Goal: Task Accomplishment & Management: Manage account settings

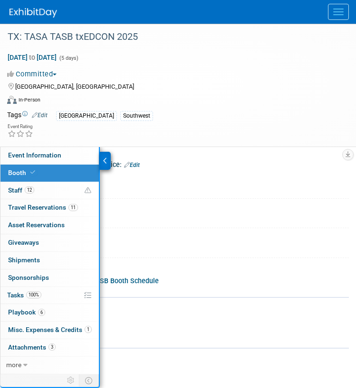
click at [173, 133] on div "Event Rating" at bounding box center [172, 131] width 344 height 17
click at [108, 160] on div at bounding box center [105, 161] width 11 height 18
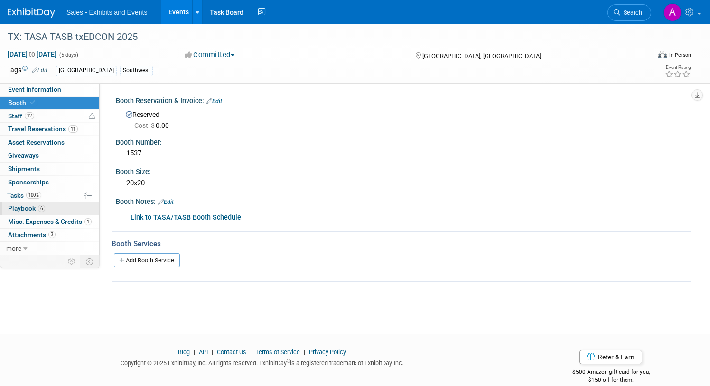
click at [53, 206] on link "6 Playbook 6" at bounding box center [49, 208] width 99 height 13
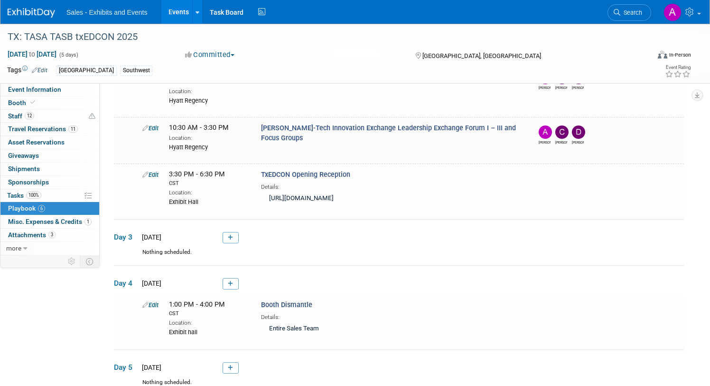
scroll to position [248, 0]
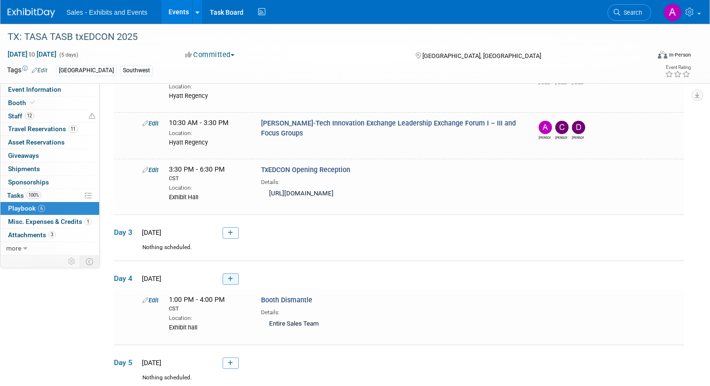
click at [232, 276] on icon at bounding box center [230, 279] width 5 height 6
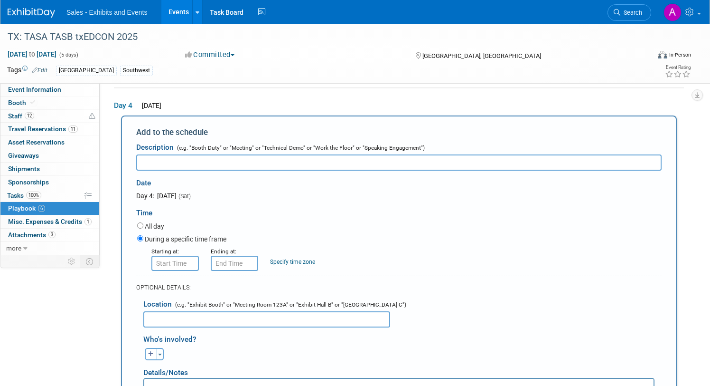
scroll to position [0, 0]
type input "Aldine ISD Dinner"
click at [175, 261] on input "8:00 AM" at bounding box center [174, 262] width 47 height 15
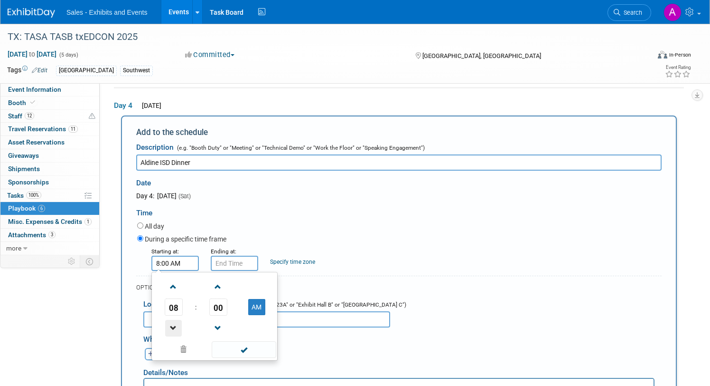
click at [172, 322] on span at bounding box center [173, 328] width 17 height 17
click at [172, 321] on span at bounding box center [173, 328] width 17 height 17
click at [259, 304] on button "AM" at bounding box center [256, 307] width 17 height 16
type input "6:00 PM"
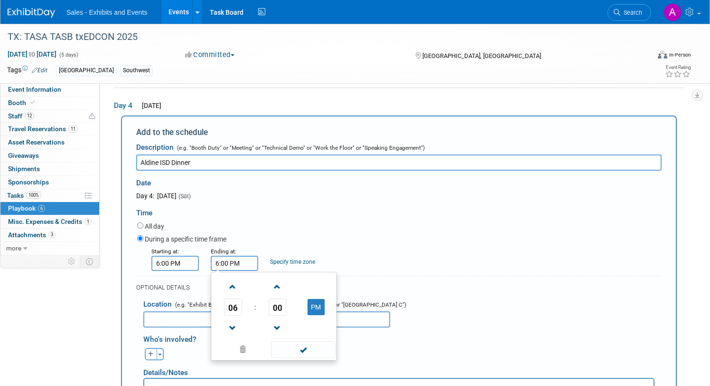
click at [236, 259] on input "6:00 PM" at bounding box center [234, 262] width 47 height 15
click at [279, 280] on span at bounding box center [277, 286] width 17 height 17
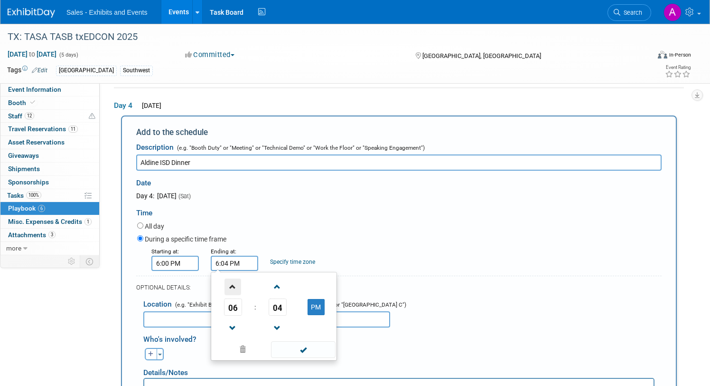
click at [237, 286] on span at bounding box center [233, 286] width 17 height 17
click at [270, 322] on span at bounding box center [277, 328] width 17 height 17
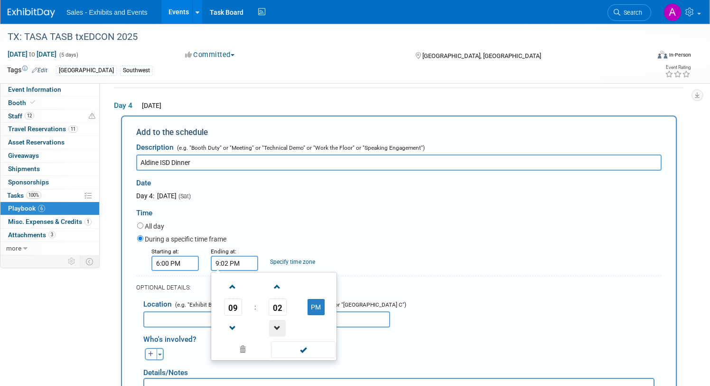
click at [273, 323] on span at bounding box center [277, 328] width 17 height 17
click at [275, 327] on span at bounding box center [277, 328] width 17 height 17
click at [313, 299] on button "PM" at bounding box center [316, 307] width 17 height 16
click at [315, 310] on button "AM" at bounding box center [316, 307] width 17 height 16
type input "9:00 PM"
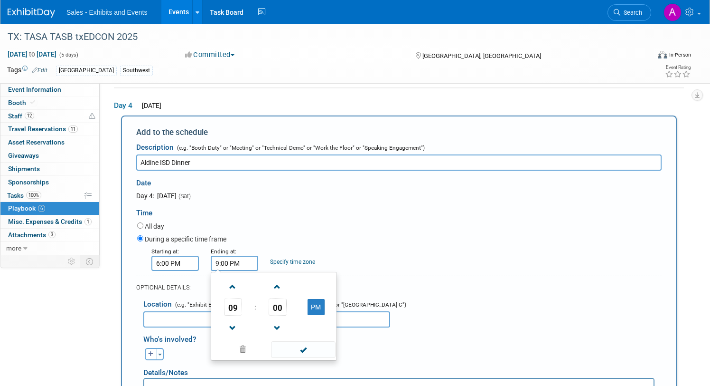
click at [307, 223] on div "All day" at bounding box center [399, 226] width 525 height 13
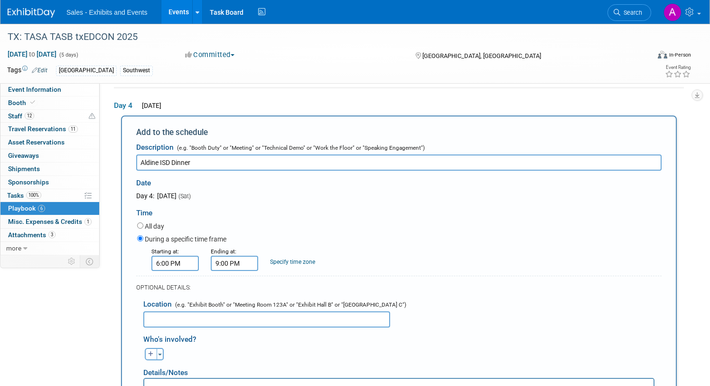
click at [257, 320] on input "text" at bounding box center [266, 319] width 247 height 16
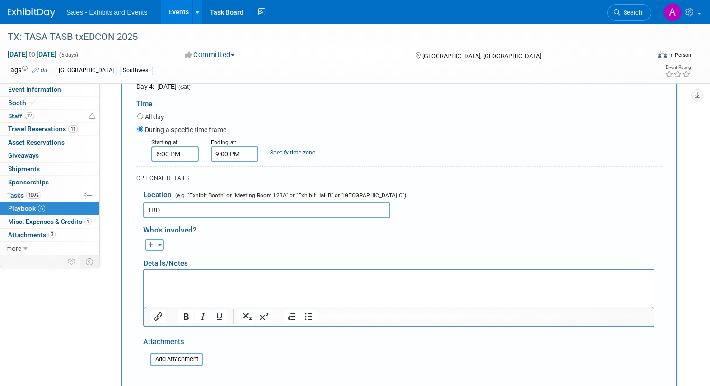
scroll to position [623, 0]
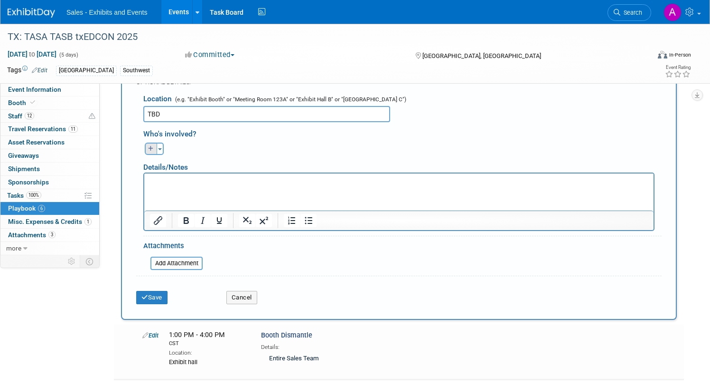
type input "TBD"
click at [150, 142] on button "button" at bounding box center [151, 148] width 12 height 12
select select
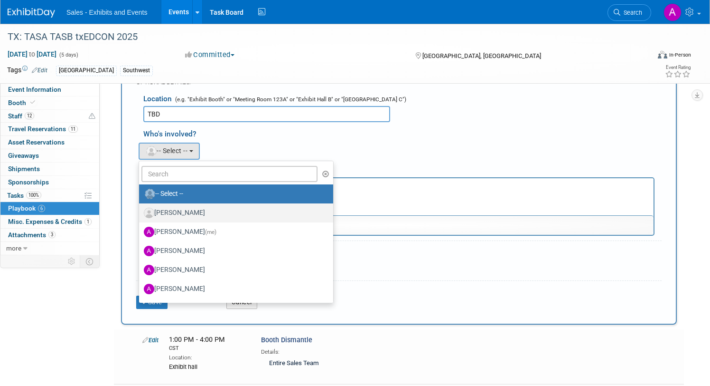
click at [212, 208] on label "[PERSON_NAME]" at bounding box center [234, 212] width 180 height 15
click at [141, 208] on input "[PERSON_NAME]" at bounding box center [137, 211] width 6 height 6
select select "0c9b4440-a9c5-4db4-99ce-693d14ac5c89"
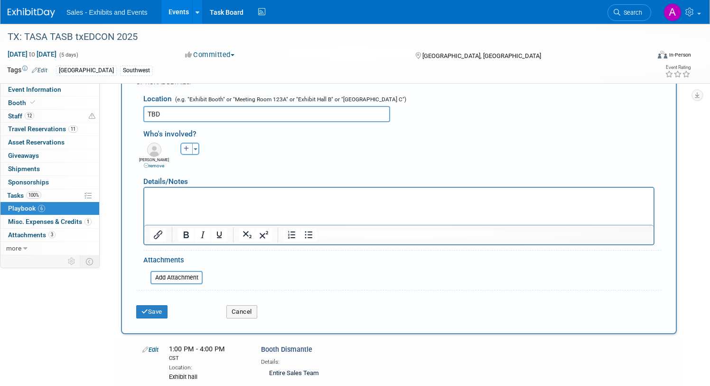
click at [186, 148] on icon "button" at bounding box center [187, 149] width 6 height 6
select select
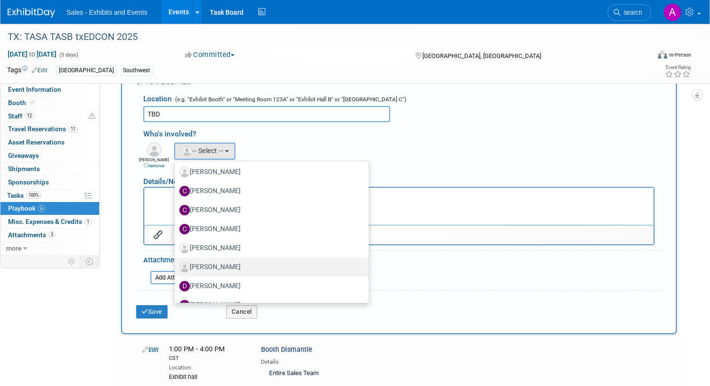
scroll to position [1049, 0]
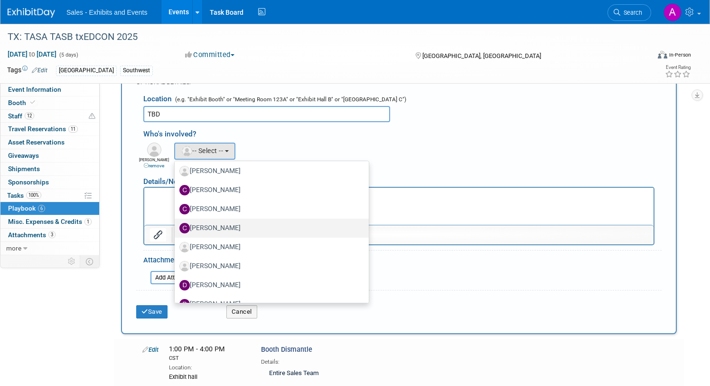
click at [224, 218] on link "[PERSON_NAME]" at bounding box center [272, 227] width 194 height 19
click at [222, 222] on label "[PERSON_NAME]" at bounding box center [270, 227] width 180 height 15
click at [176, 224] on input "[PERSON_NAME]" at bounding box center [173, 227] width 6 height 6
select select "f3e00882-e527-4eed-b384-1c3822fe8c35"
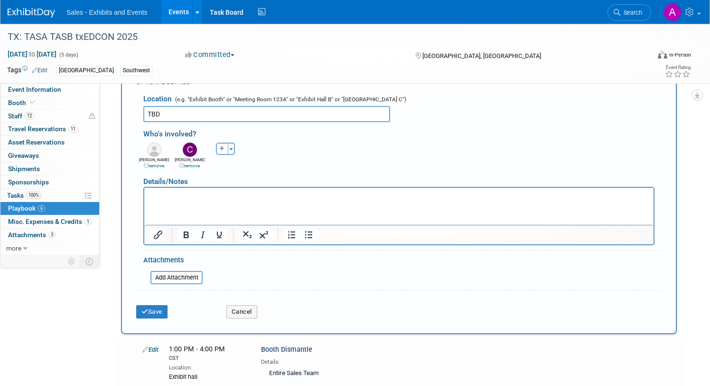
click at [222, 150] on icon "button" at bounding box center [222, 149] width 6 height 6
select select
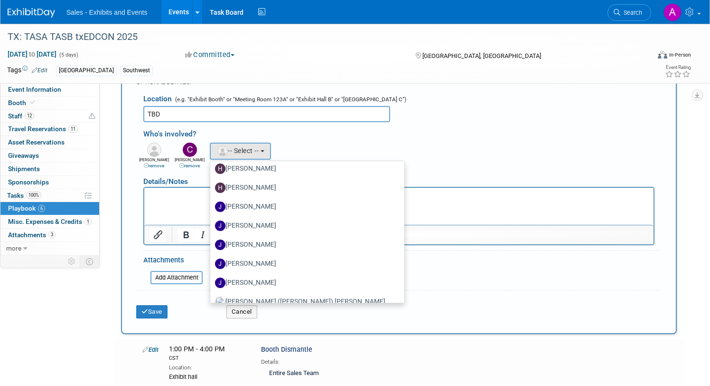
scroll to position [1697, 0]
click at [181, 258] on div "Attachments" at bounding box center [172, 261] width 59 height 12
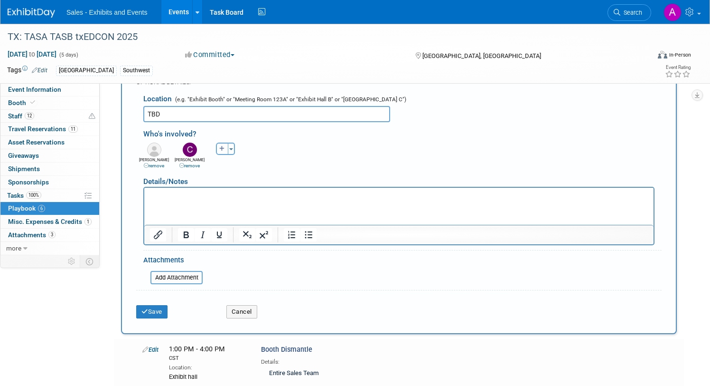
click at [223, 149] on icon "button" at bounding box center [222, 149] width 6 height 6
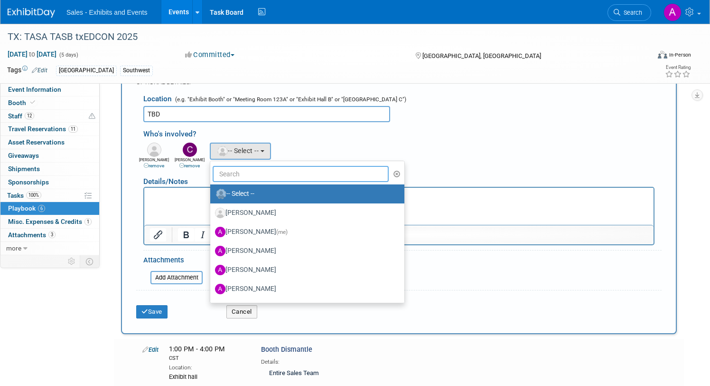
click at [228, 171] on input "text" at bounding box center [301, 174] width 176 height 16
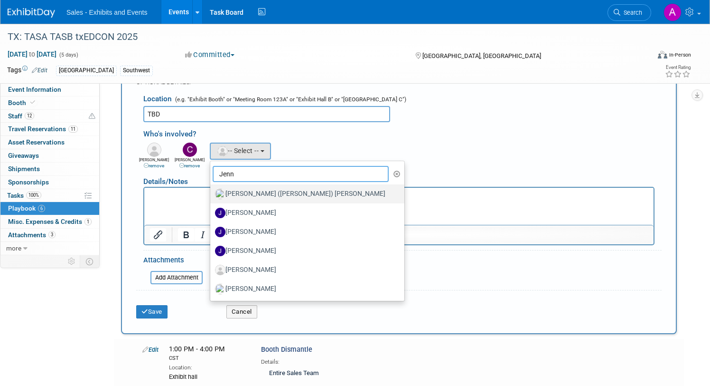
type input "Jenn"
click at [238, 193] on label "[PERSON_NAME] ([PERSON_NAME]) [PERSON_NAME]" at bounding box center [305, 193] width 180 height 15
click at [212, 193] on input "[PERSON_NAME] ([PERSON_NAME]) [PERSON_NAME]" at bounding box center [209, 192] width 6 height 6
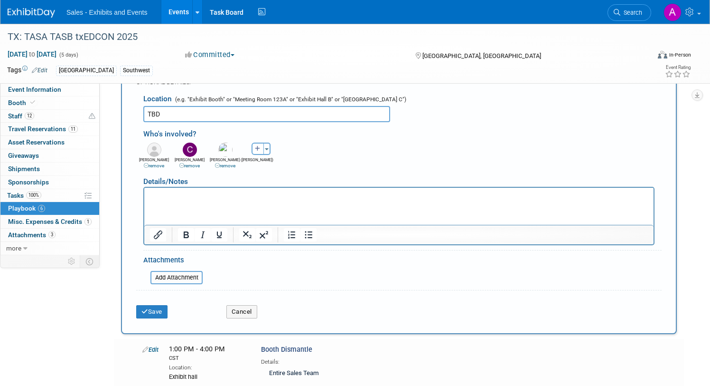
click at [206, 201] on html at bounding box center [399, 194] width 510 height 13
click at [151, 195] on p "[PERSON_NAME] is determing who will attend from the board and cabinet. Work in …" at bounding box center [399, 195] width 499 height 9
click at [153, 310] on button "Save" at bounding box center [151, 311] width 31 height 13
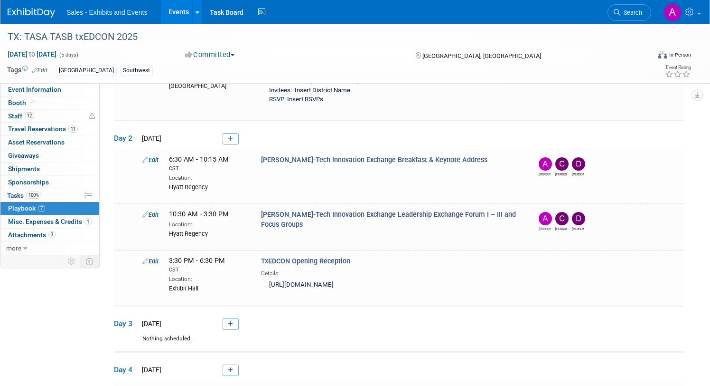
scroll to position [148, 0]
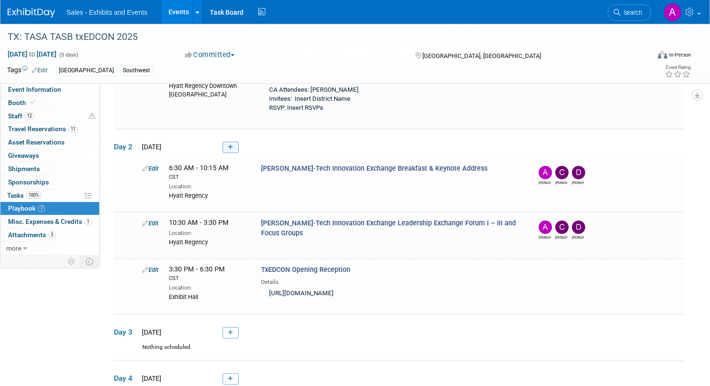
click at [232, 147] on icon at bounding box center [230, 147] width 5 height 6
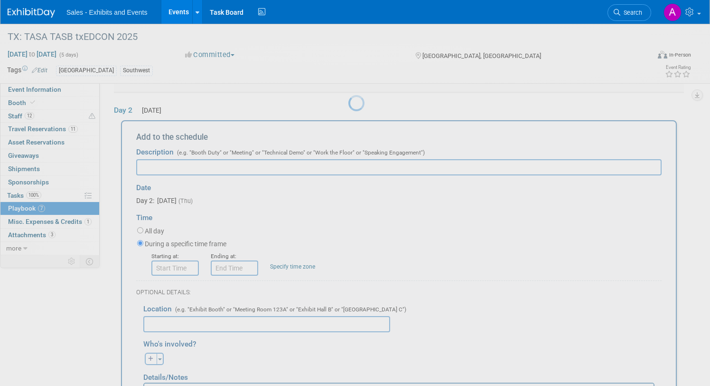
scroll to position [0, 0]
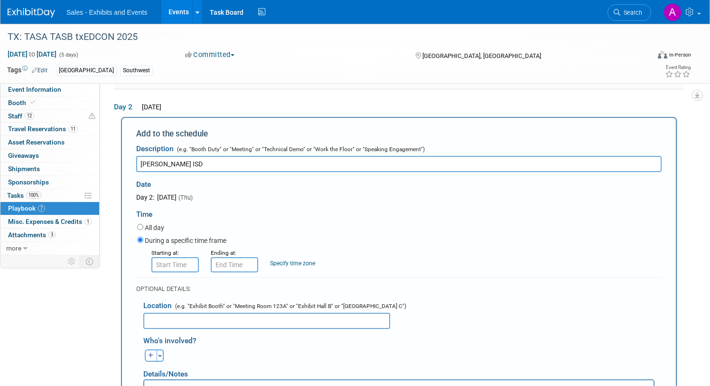
click at [153, 165] on input "[PERSON_NAME] ISD" at bounding box center [399, 164] width 526 height 16
click at [206, 164] on input "[PERSON_NAME] ISD" at bounding box center [399, 164] width 526 height 16
click at [178, 163] on input "[PERSON_NAME] ISD Board Dinner" at bounding box center [399, 164] width 526 height 16
type input "[PERSON_NAME] ISD Superintendent and Board Dinner"
click at [260, 181] on div "Date" at bounding box center [241, 182] width 211 height 20
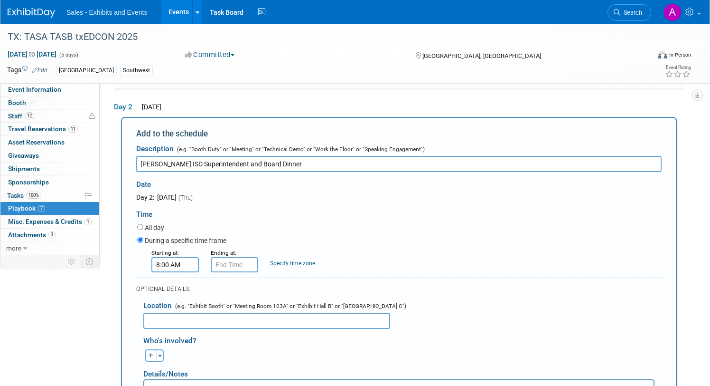
click at [177, 263] on input "8:00 AM" at bounding box center [174, 264] width 47 height 15
click at [240, 214] on div "Time" at bounding box center [399, 212] width 526 height 20
click at [194, 264] on input "8:00 AM" at bounding box center [174, 264] width 47 height 15
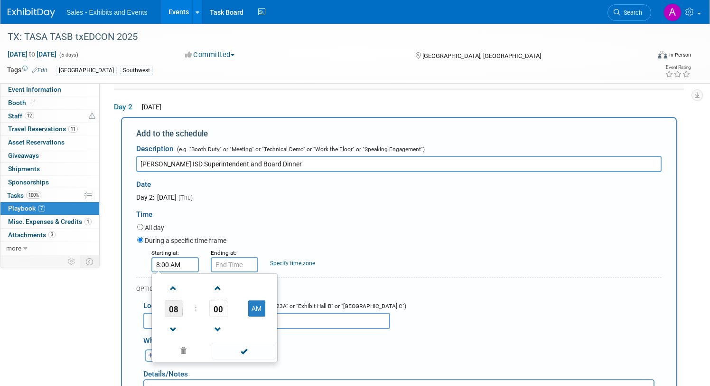
click at [176, 305] on span "08" at bounding box center [174, 308] width 18 height 17
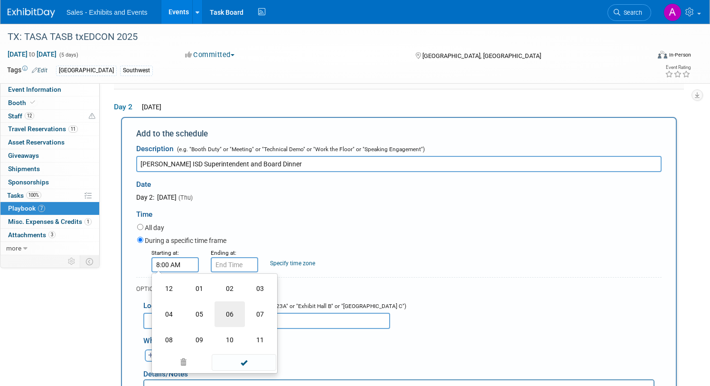
click at [233, 314] on td "06" at bounding box center [230, 314] width 30 height 26
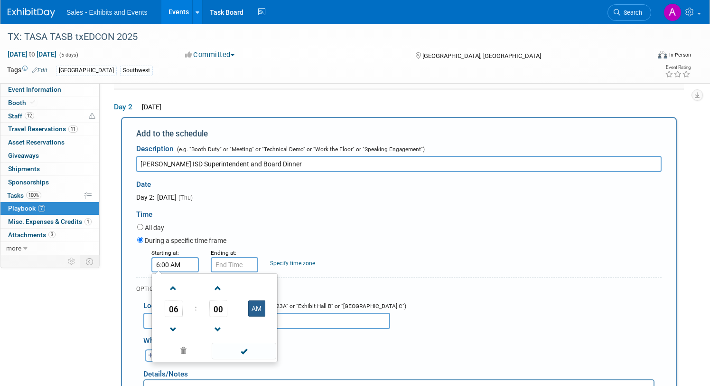
click at [254, 305] on button "AM" at bounding box center [256, 308] width 17 height 16
type input "6:00 PM"
click at [241, 261] on input "6:00 PM" at bounding box center [234, 264] width 47 height 15
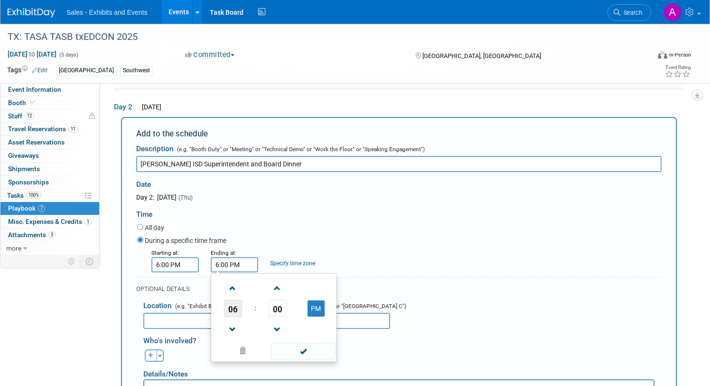
click at [236, 304] on span "06" at bounding box center [233, 308] width 18 height 17
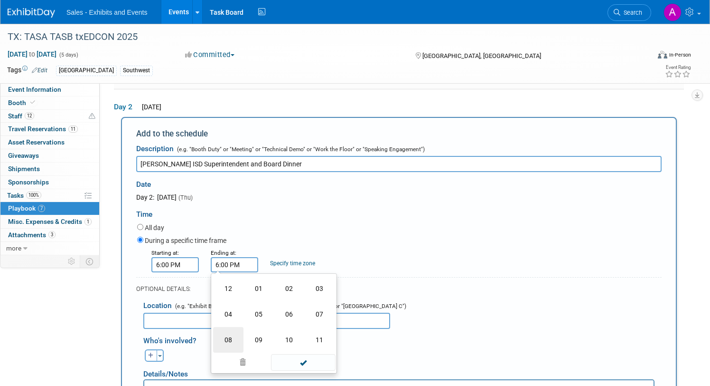
click at [227, 332] on td "08" at bounding box center [228, 340] width 30 height 26
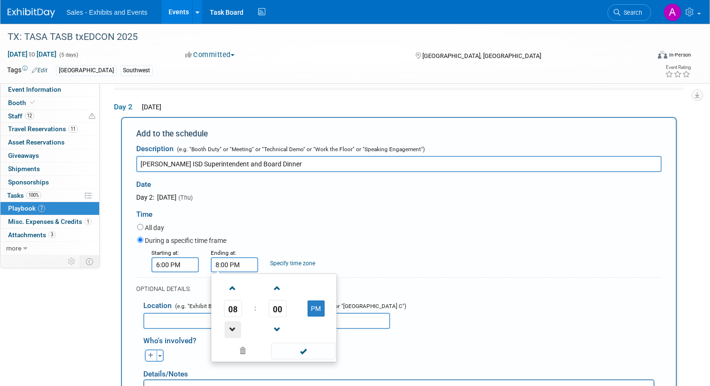
click at [232, 321] on span at bounding box center [233, 329] width 17 height 17
click at [237, 285] on span at bounding box center [233, 288] width 17 height 17
type input "9:00 PM"
click at [355, 260] on div "Starting at: 6:00 PM Ending at: 9:00 PM 09 : 00 PM 12 01 02 03 04 05 06 07 08 0…" at bounding box center [399, 259] width 539 height 25
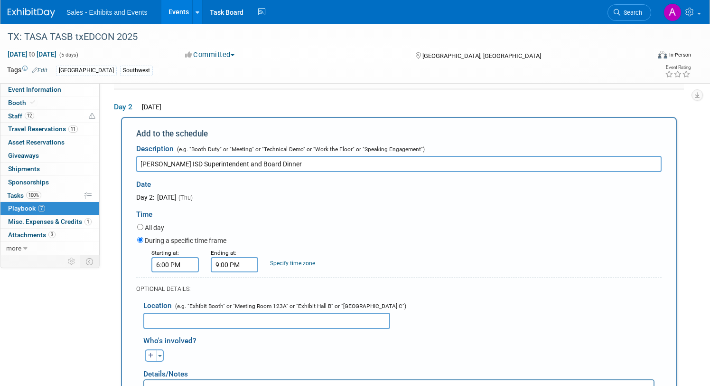
click at [271, 315] on input "text" at bounding box center [266, 320] width 247 height 16
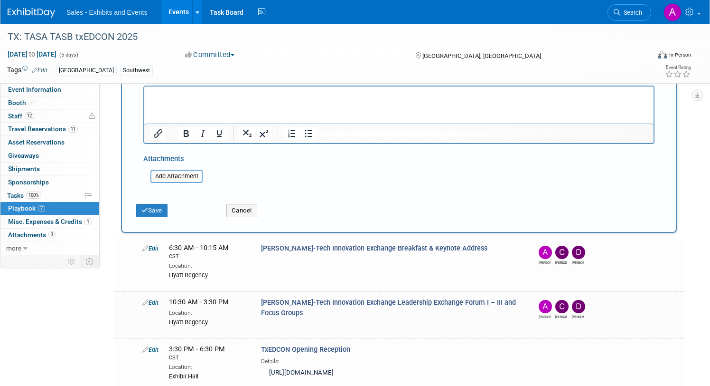
scroll to position [488, 0]
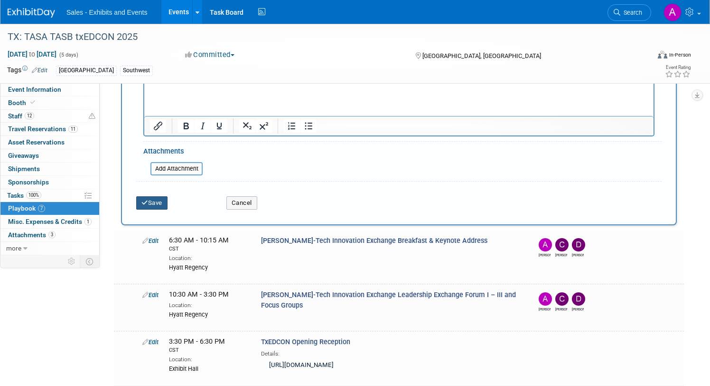
type input "TBD"
click at [161, 206] on button "Save" at bounding box center [151, 202] width 31 height 13
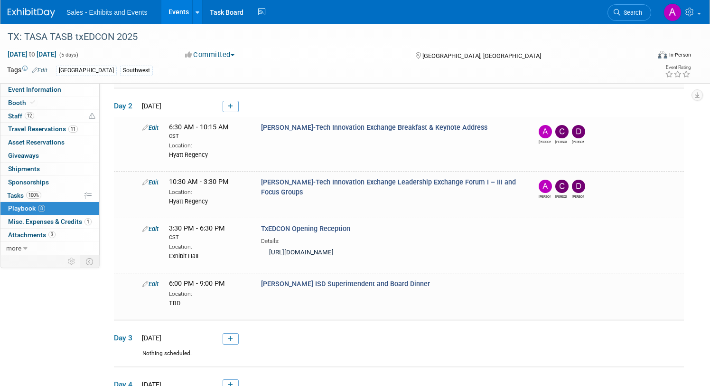
scroll to position [122, 0]
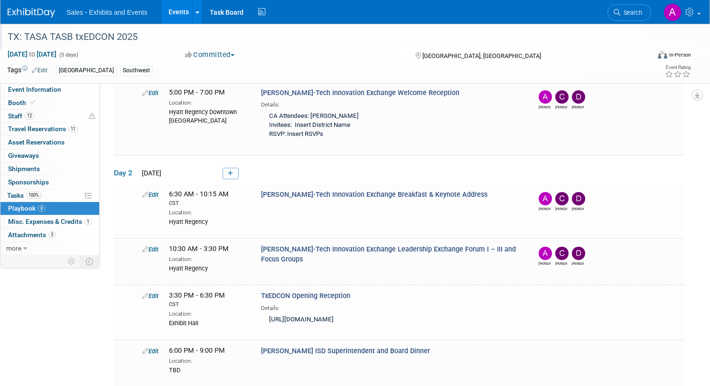
click at [355, 45] on div "TX: TASA TASB txEDCON 2025" at bounding box center [318, 36] width 629 height 17
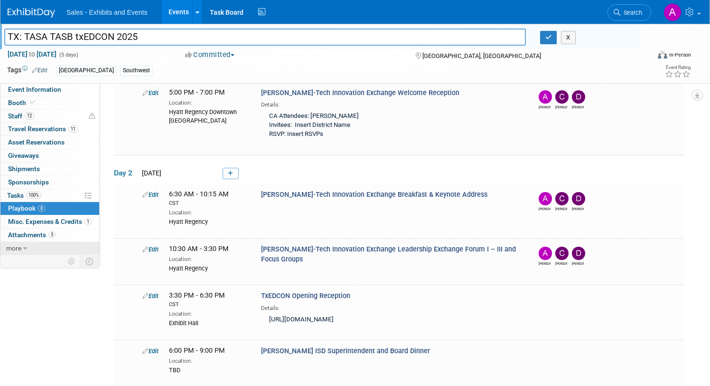
click at [26, 245] on icon at bounding box center [25, 248] width 4 height 7
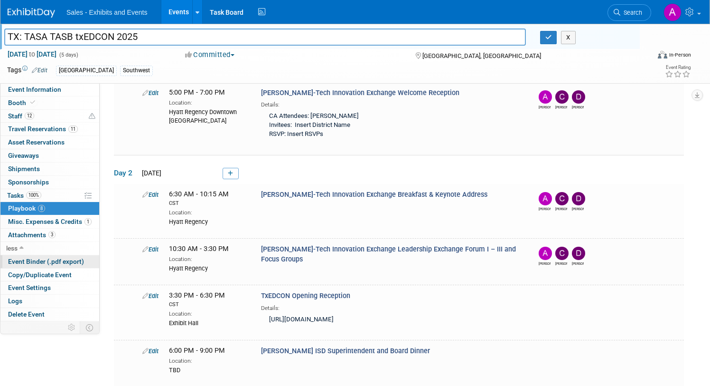
click at [47, 260] on span "Event Binder (.pdf export)" at bounding box center [46, 261] width 76 height 8
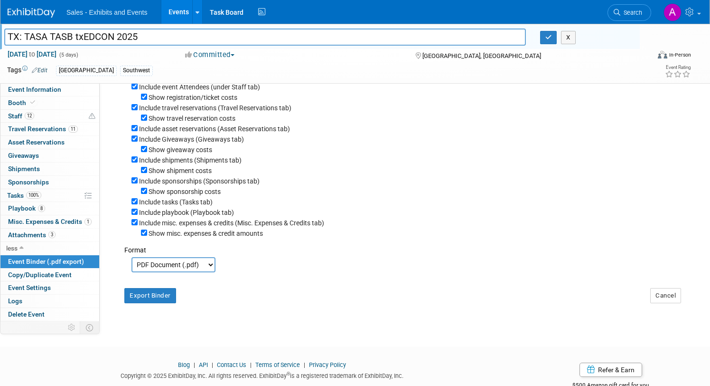
scroll to position [0, 0]
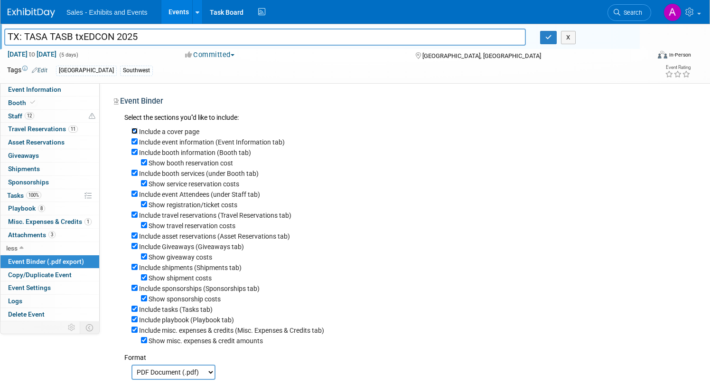
click at [136, 131] on input "Include a cover page" at bounding box center [135, 131] width 6 height 6
checkbox input "false"
click at [136, 142] on input "Include event information (Event Information tab)" at bounding box center [135, 141] width 6 height 6
checkbox input "false"
click at [135, 150] on input "Include booth information (Booth tab)" at bounding box center [135, 152] width 6 height 6
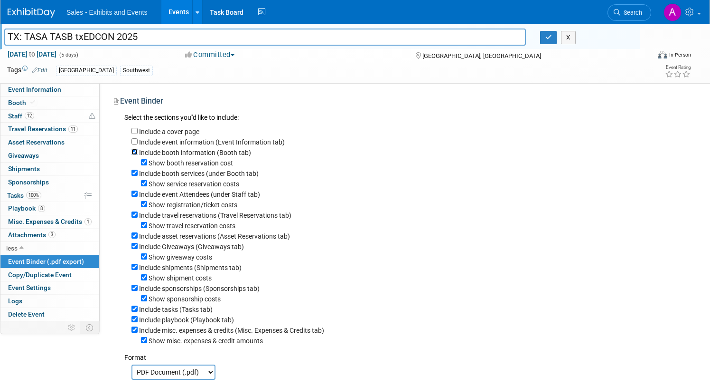
checkbox input "false"
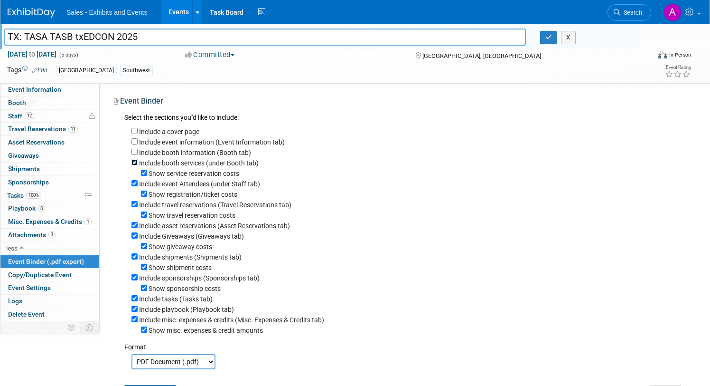
click at [134, 162] on input "Include booth services (under Booth tab)" at bounding box center [135, 162] width 6 height 6
checkbox input "false"
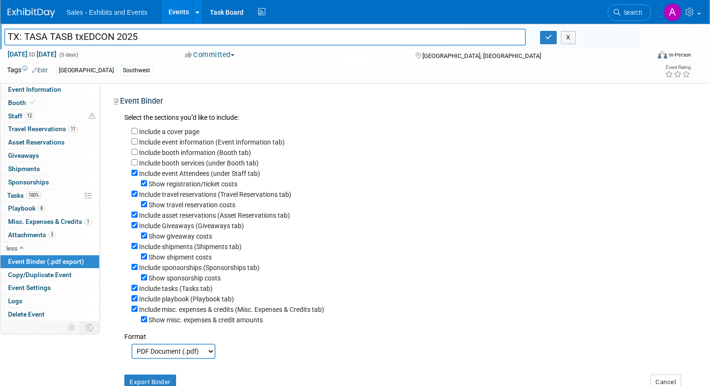
click at [138, 172] on div "Include event Attendees (under Staff tab)" at bounding box center [408, 173] width 553 height 10
click at [143, 182] on input "Show registration/ticket costs" at bounding box center [144, 183] width 6 height 6
checkbox input "false"
click at [133, 171] on input "Include event Attendees (under Staff tab)" at bounding box center [135, 173] width 6 height 6
checkbox input "false"
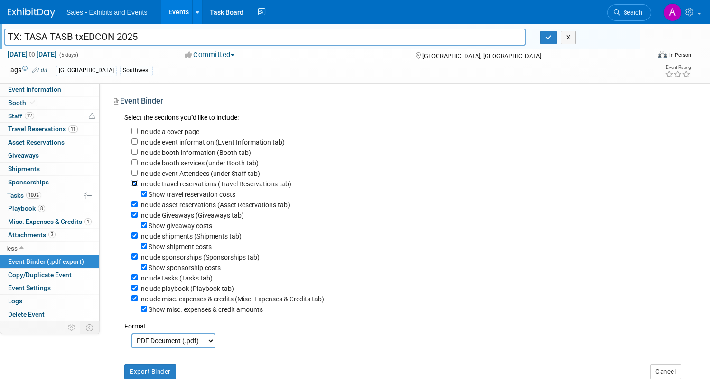
click at [137, 184] on input "Include travel reservations (Travel Reservations tab)" at bounding box center [135, 183] width 6 height 6
checkbox input "false"
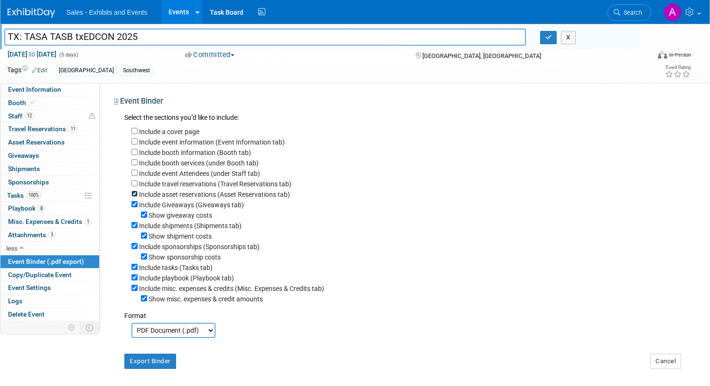
click at [135, 195] on input "Include asset reservations (Asset Reservations tab)" at bounding box center [135, 193] width 6 height 6
checkbox input "false"
click at [135, 205] on input "Include Giveaways (Giveaways tab)" at bounding box center [135, 204] width 6 height 6
checkbox input "false"
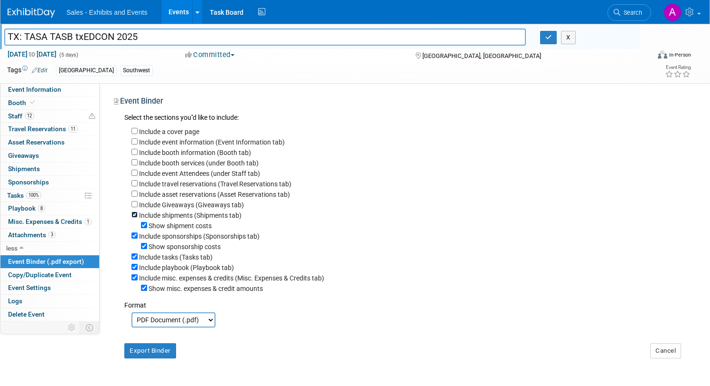
click at [136, 215] on input "Include shipments (Shipments tab)" at bounding box center [135, 214] width 6 height 6
checkbox input "false"
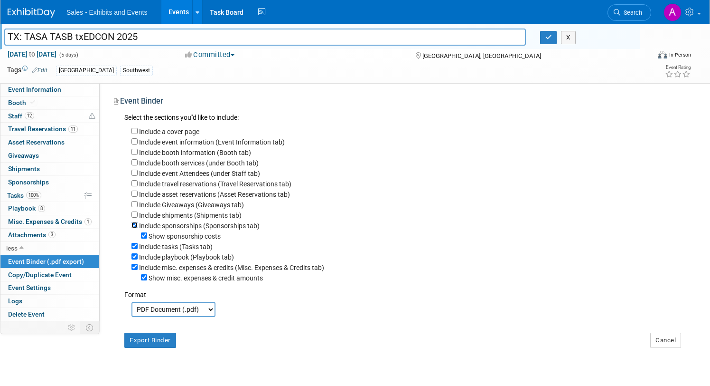
click at [135, 225] on input "Include sponsorships (Sponsorships tab)" at bounding box center [135, 225] width 6 height 6
checkbox input "false"
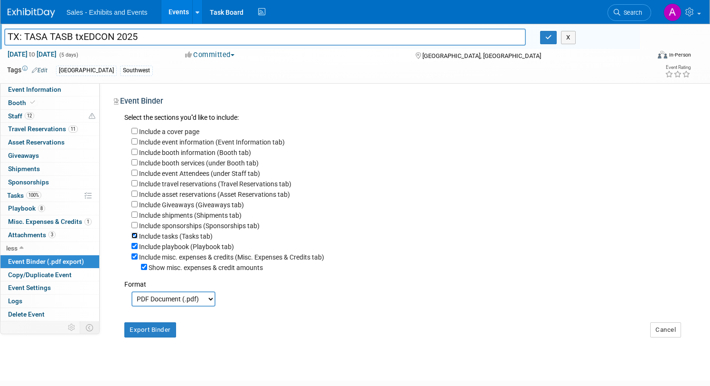
click at [137, 236] on input "Include tasks (Tasks tab)" at bounding box center [135, 235] width 6 height 6
checkbox input "false"
click at [136, 249] on input "Include playbook (Playbook tab)" at bounding box center [135, 246] width 6 height 6
checkbox input "false"
click at [137, 259] on input "Include misc. expenses & credits (Misc. Expenses & Credits tab)" at bounding box center [135, 256] width 6 height 6
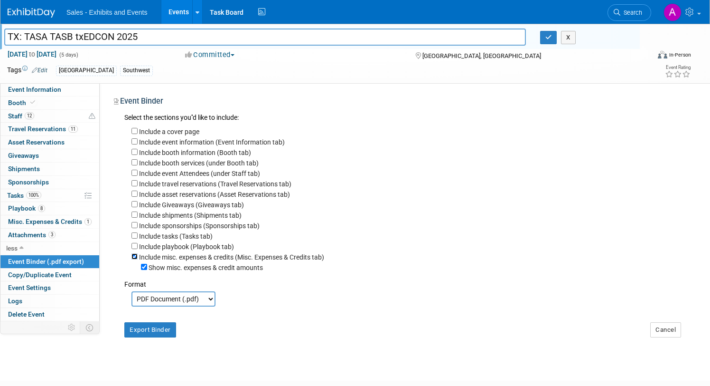
checkbox input "false"
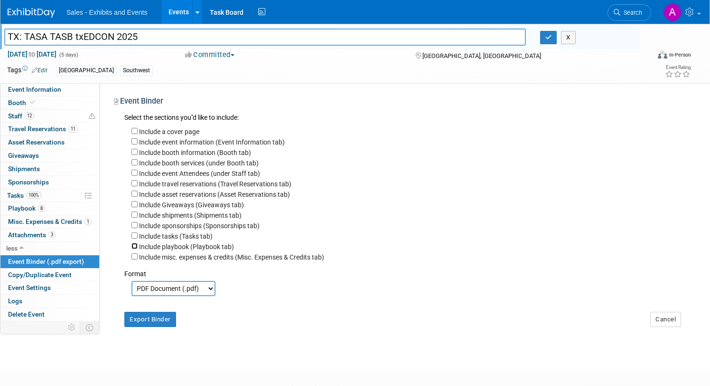
click at [135, 246] on input "Include playbook (Playbook tab)" at bounding box center [135, 246] width 6 height 6
checkbox input "true"
click at [163, 323] on button "Export Binder" at bounding box center [150, 319] width 52 height 15
click at [54, 260] on span "Event Binder (.pdf export)" at bounding box center [46, 261] width 76 height 8
click at [33, 208] on span "Playbook 8" at bounding box center [26, 208] width 37 height 8
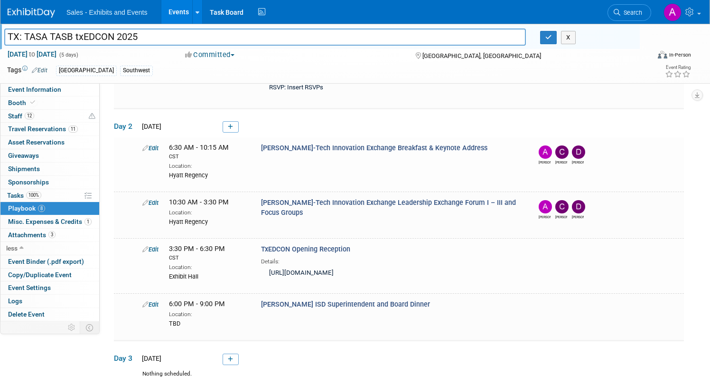
scroll to position [175, 0]
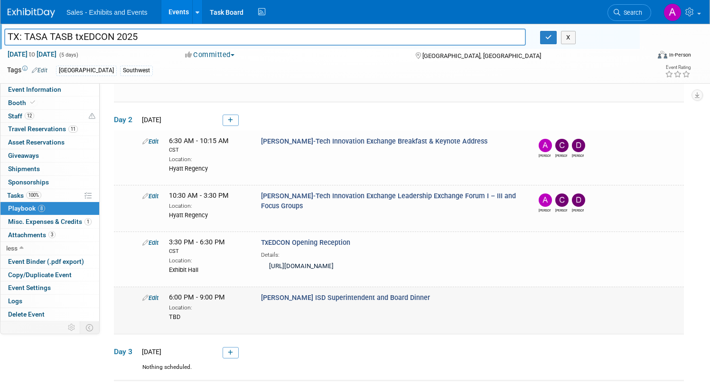
click at [153, 298] on link "Edit" at bounding box center [150, 297] width 16 height 7
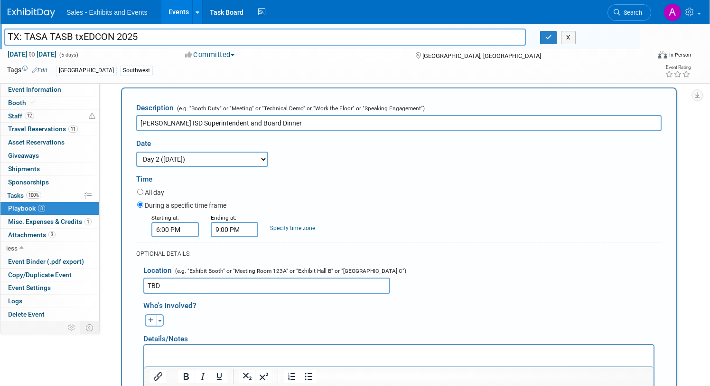
scroll to position [387, 0]
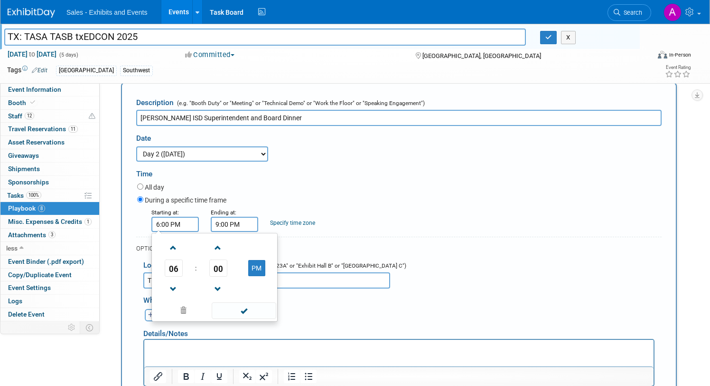
click at [183, 228] on input "6:00 PM" at bounding box center [174, 224] width 47 height 15
click at [172, 246] on span at bounding box center [173, 247] width 17 height 17
click at [215, 245] on span at bounding box center [218, 247] width 17 height 17
click at [216, 272] on span "01" at bounding box center [218, 267] width 18 height 17
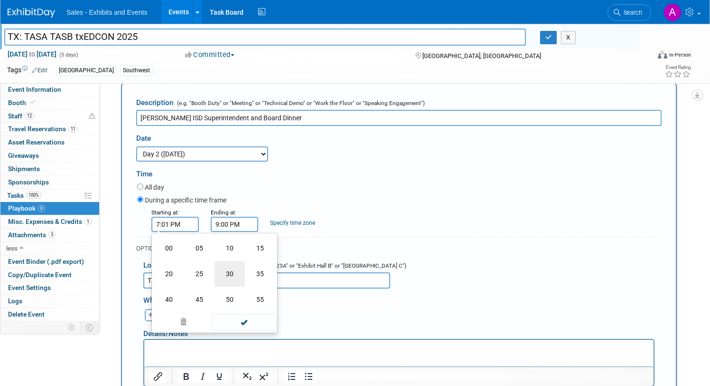
click at [237, 267] on td "30" at bounding box center [230, 274] width 30 height 26
type input "7:30 PM"
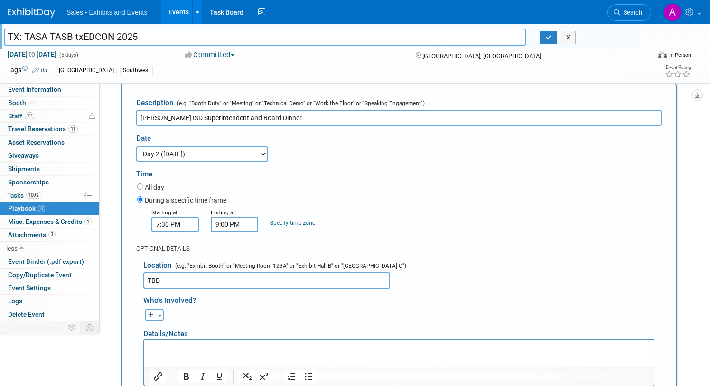
click at [305, 223] on link "Specify time zone" at bounding box center [292, 222] width 45 height 7
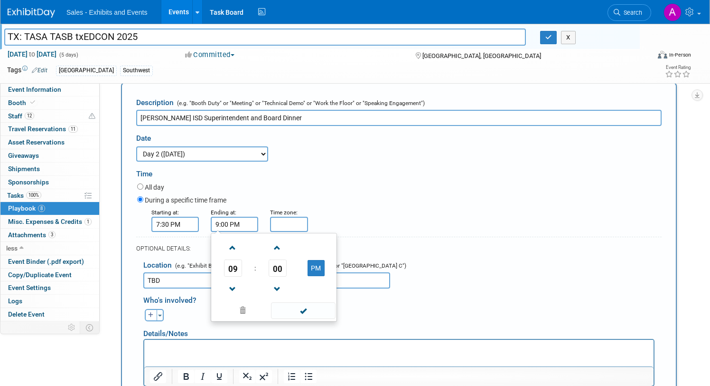
click at [250, 225] on input "9:00 PM" at bounding box center [234, 224] width 47 height 15
click at [275, 263] on span "00" at bounding box center [278, 267] width 18 height 17
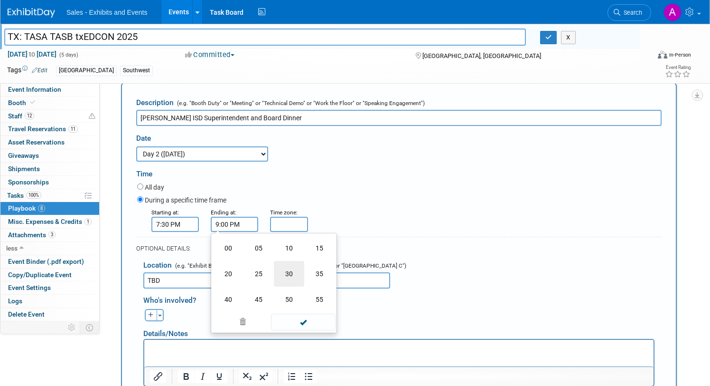
click at [290, 273] on td "30" at bounding box center [289, 274] width 30 height 26
type input "9:30 PM"
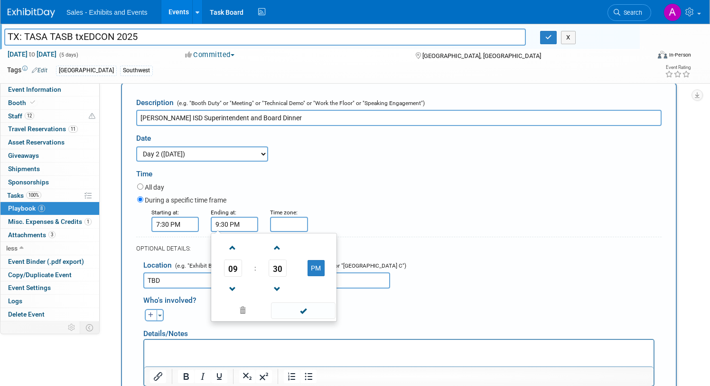
click at [334, 207] on div "Starting at: 7:30 PM Ending at: 9:30 PM 09 : 30 PM 12 01 02 03 04 05 06 07 08 0…" at bounding box center [399, 219] width 539 height 25
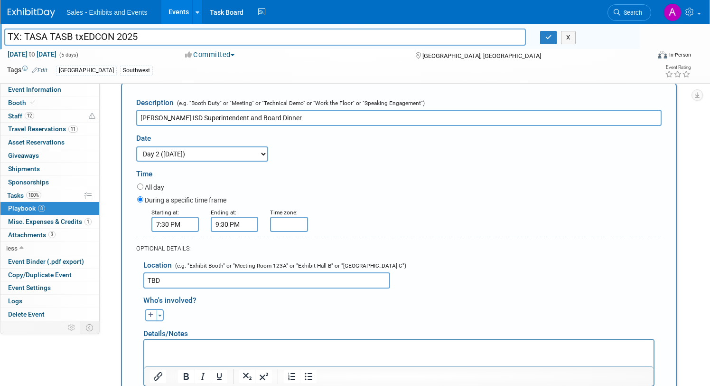
click at [301, 220] on input "text" at bounding box center [289, 224] width 38 height 15
type input "CST"
click at [224, 281] on input "TBD" at bounding box center [266, 280] width 247 height 16
type input "T"
type input "R"
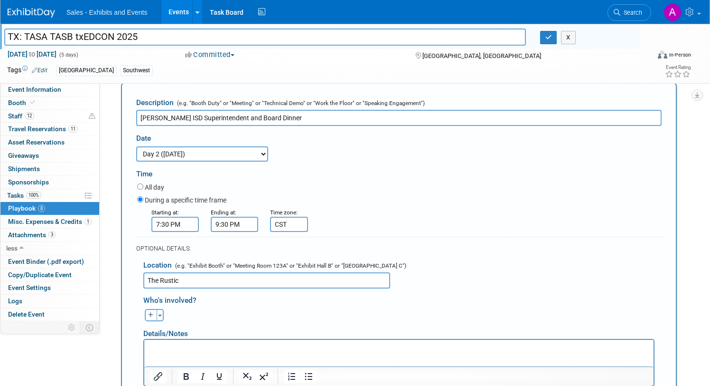
type input "The Rustic"
click at [266, 312] on div "[PERSON_NAME] remove [PERSON_NAME] (me) remove Ale remove remove remove" at bounding box center [402, 313] width 533 height 15
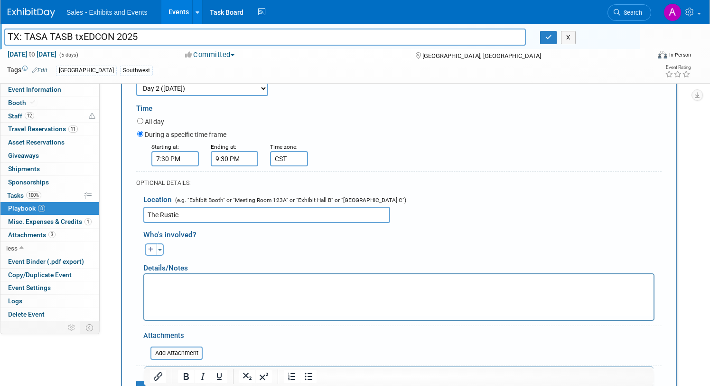
scroll to position [497, 0]
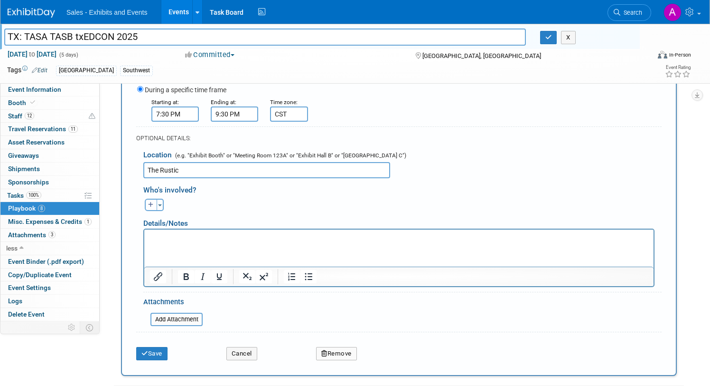
click at [151, 202] on icon "button" at bounding box center [151, 205] width 6 height 6
select select
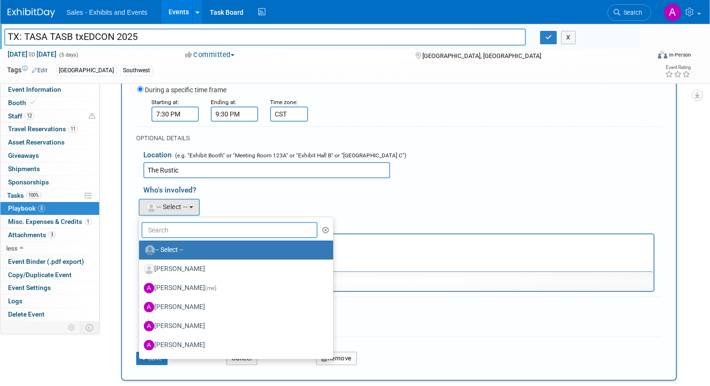
click at [177, 223] on input "text" at bounding box center [230, 230] width 176 height 16
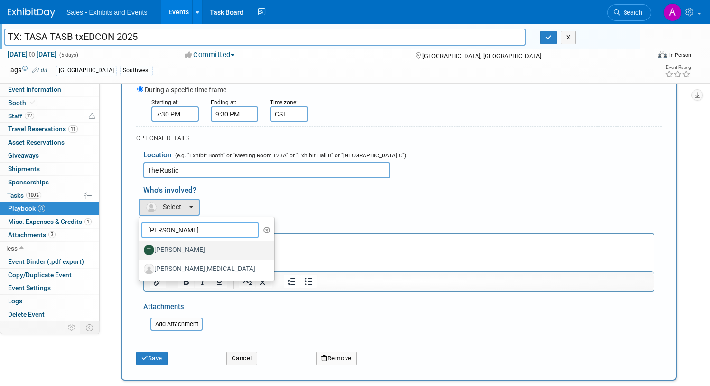
type input "[PERSON_NAME]"
click at [185, 243] on label "[PERSON_NAME]" at bounding box center [204, 249] width 121 height 15
click at [141, 246] on input "[PERSON_NAME]" at bounding box center [137, 249] width 6 height 6
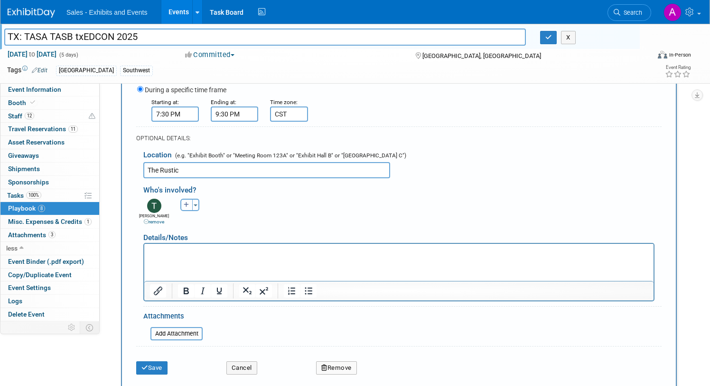
click at [186, 204] on icon "button" at bounding box center [187, 205] width 6 height 6
select select
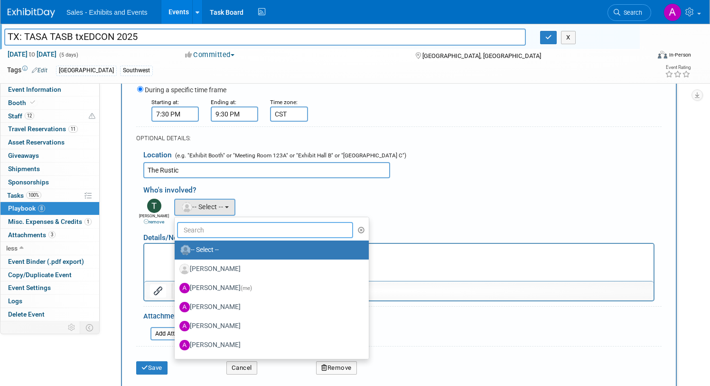
click at [205, 227] on input "text" at bounding box center [265, 230] width 176 height 16
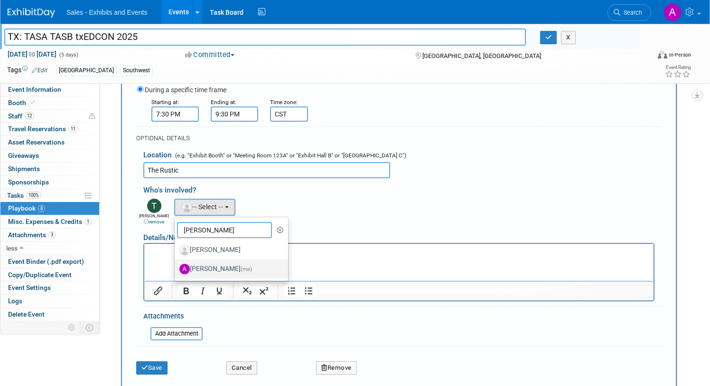
type input "[PERSON_NAME]"
click at [216, 266] on label "[PERSON_NAME] (me)" at bounding box center [229, 268] width 99 height 15
click at [176, 266] on input "[PERSON_NAME] (me)" at bounding box center [173, 268] width 6 height 6
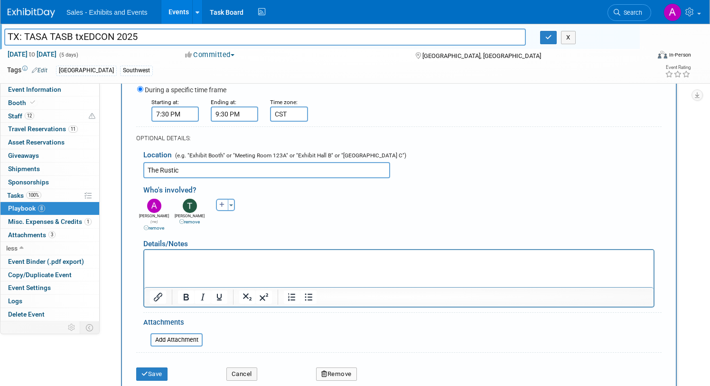
click at [257, 220] on div "[PERSON_NAME] remove [PERSON_NAME] (me) remove Ale remove remove remove" at bounding box center [402, 213] width 533 height 35
click at [156, 368] on button "Save" at bounding box center [151, 373] width 31 height 13
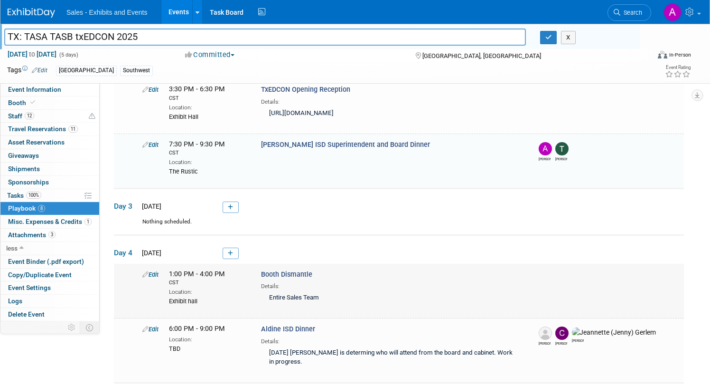
scroll to position [341, 0]
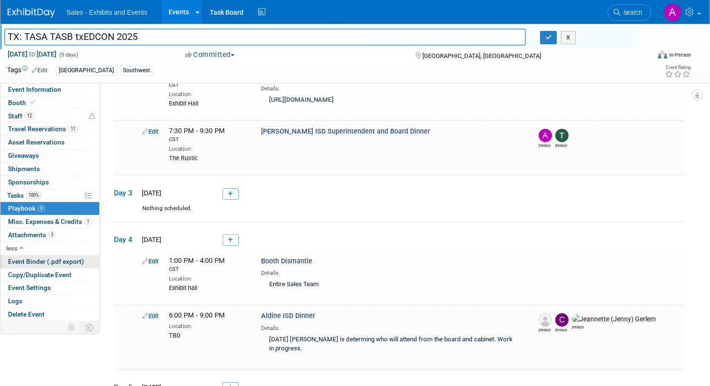
click at [40, 260] on span "Event Binder (.pdf export)" at bounding box center [46, 261] width 76 height 8
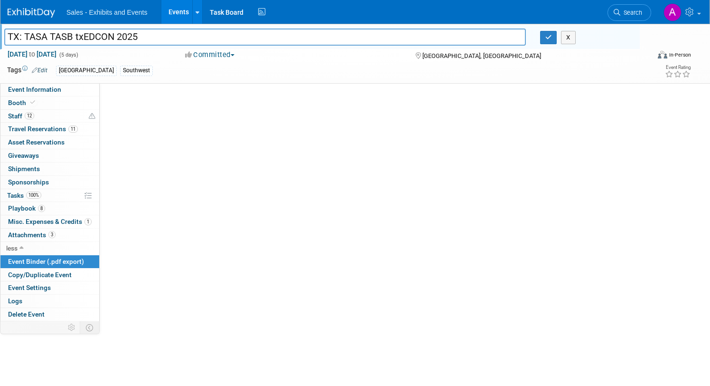
scroll to position [0, 0]
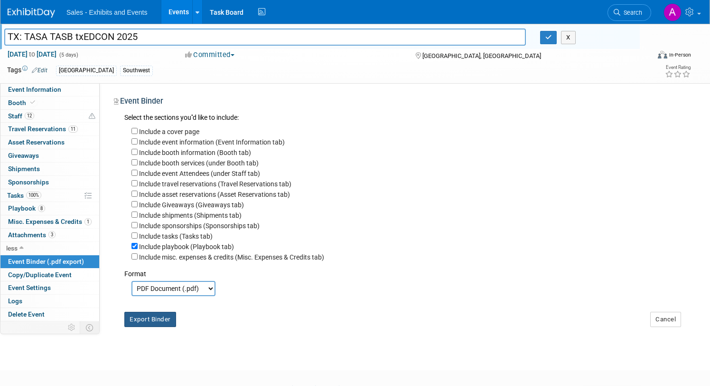
click at [161, 322] on button "Export Binder" at bounding box center [150, 319] width 52 height 15
click at [34, 87] on span "Event Information" at bounding box center [34, 89] width 53 height 8
select select "Southwest"
